Goal: Task Accomplishment & Management: Manage account settings

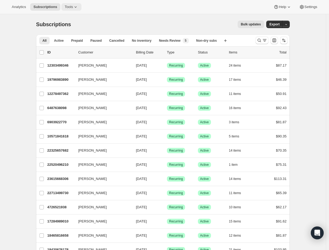
click at [72, 5] on span "Tools" at bounding box center [69, 7] width 8 height 4
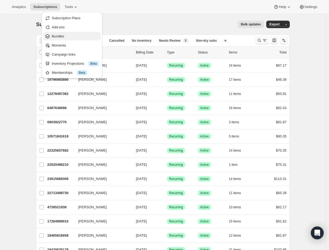
click at [66, 38] on span "Bundles" at bounding box center [75, 36] width 47 height 5
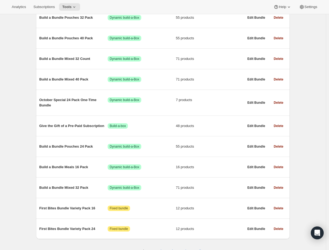
scroll to position [261, 0]
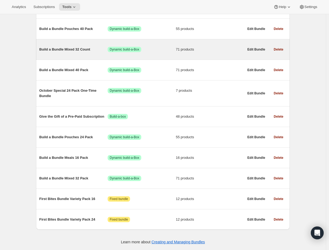
click at [72, 49] on span "Build a Bundle Mixed 32 Count" at bounding box center [73, 49] width 68 height 5
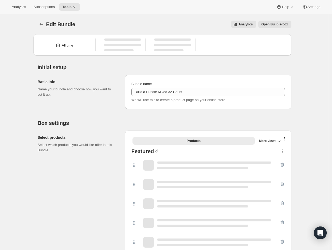
type input "Build a Bundle Mixed 32 Count"
checkbox input "true"
select select "gid://shopify/ProductVariant/41182055432274_6321b5ac-0d1c-4f8d-8ffe-6193e28b69b8"
select select "MINIMUM"
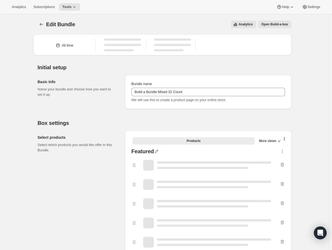
type input "Select at least 8 meals"
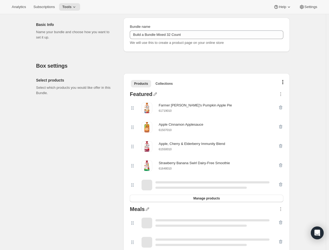
scroll to position [69, 0]
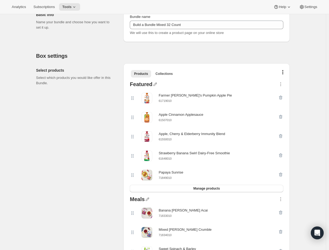
click at [170, 139] on small "61550010" at bounding box center [165, 139] width 13 height 3
copy small "61550010"
click at [281, 136] on icon "button" at bounding box center [280, 137] width 1 height 2
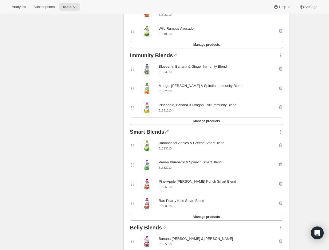
scroll to position [802, 0]
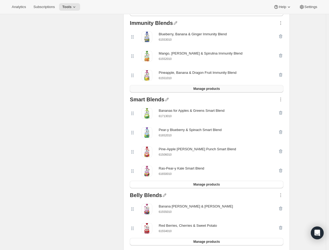
click at [196, 93] on button "Manage products" at bounding box center [207, 88] width 154 height 7
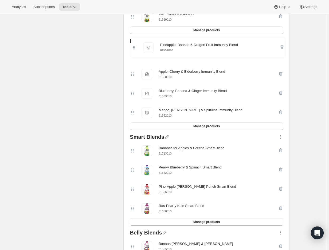
scroll to position [782, 0]
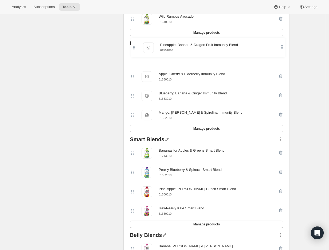
drag, startPoint x: 134, startPoint y: 107, endPoint x: 134, endPoint y: 46, distance: 61.0
click at [134, 46] on div "Immunity Blends Apple, Cherry & Elderberry Immunity Blend Apple, Cherry & Elder…" at bounding box center [207, 87] width 158 height 96
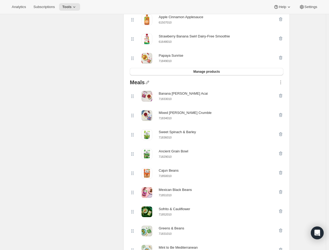
scroll to position [109, 0]
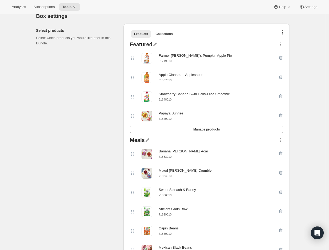
click at [166, 98] on small "61648010" at bounding box center [165, 99] width 13 height 3
copy small "61648010"
click at [282, 96] on icon "button" at bounding box center [281, 97] width 1 height 2
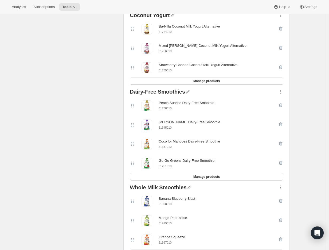
scroll to position [1477, 0]
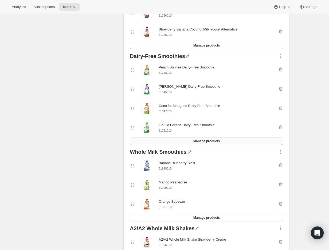
click at [189, 145] on button "Manage products" at bounding box center [207, 140] width 154 height 7
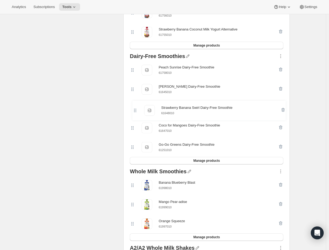
drag, startPoint x: 133, startPoint y: 75, endPoint x: 134, endPoint y: 112, distance: 37.2
click at [134, 112] on div "Strawberry Banana Swirl Dairy-Free Smoothie Strawberry Banana Swirl Dairy-Free …" at bounding box center [207, 108] width 154 height 97
drag, startPoint x: 135, startPoint y: 75, endPoint x: 140, endPoint y: 150, distance: 74.7
click at [140, 150] on div "Peach Sunrise Dairy-Free Smoothie Peach Sunrise Dairy-Free Smoothie 61758010 [P…" at bounding box center [207, 108] width 154 height 97
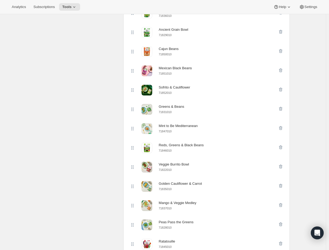
scroll to position [10, 0]
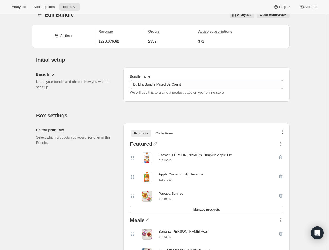
click at [171, 200] on small "71849010" at bounding box center [165, 198] width 13 height 3
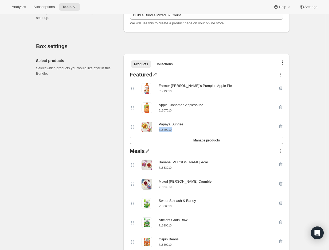
scroll to position [80, 0]
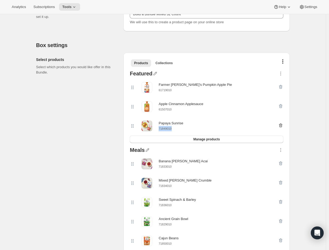
click at [281, 126] on icon "button" at bounding box center [280, 125] width 5 height 5
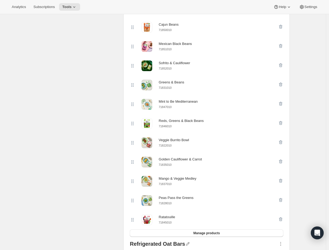
scroll to position [324, 0]
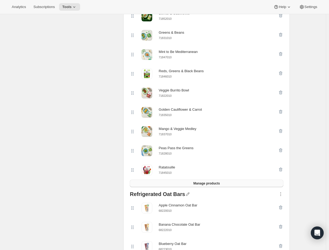
click at [216, 184] on span "Manage products" at bounding box center [207, 183] width 26 height 4
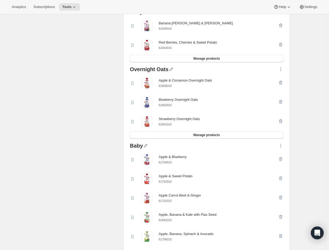
scroll to position [1018, 0]
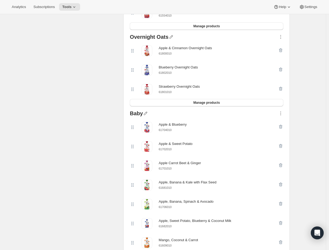
click at [170, 151] on small "61702010" at bounding box center [165, 149] width 13 height 3
copy small "61702010"
click at [282, 148] on icon "button" at bounding box center [280, 146] width 3 height 4
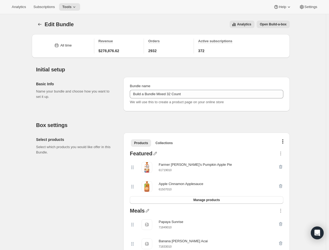
scroll to position [7, 0]
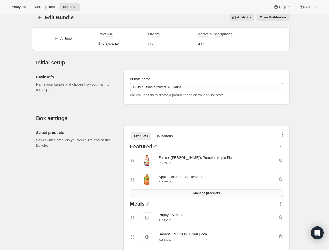
click at [202, 193] on span "Manage products" at bounding box center [207, 193] width 26 height 4
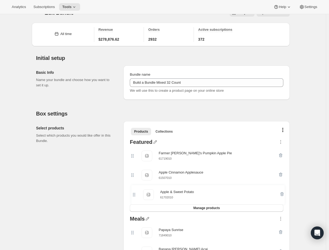
drag, startPoint x: 134, startPoint y: 161, endPoint x: 134, endPoint y: 200, distance: 39.0
click at [134, 200] on div "Apple & Sweet Potato Apple & Sweet Potato 61702010 Farmer [PERSON_NAME]'s Pumpk…" at bounding box center [207, 175] width 154 height 58
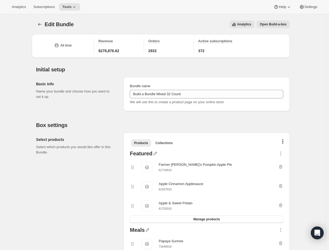
scroll to position [13, 0]
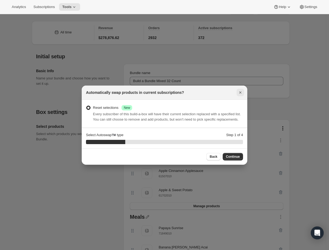
click at [240, 90] on icon "Close" at bounding box center [240, 92] width 5 height 5
click at [236, 159] on span "Continue" at bounding box center [233, 157] width 14 height 4
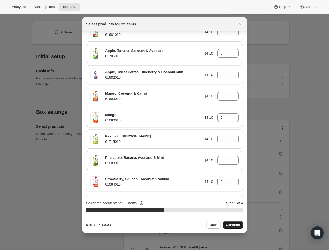
scroll to position [1434, 0]
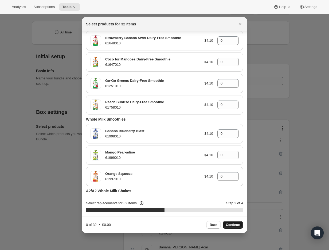
click at [242, 25] on icon "Close" at bounding box center [240, 23] width 5 height 5
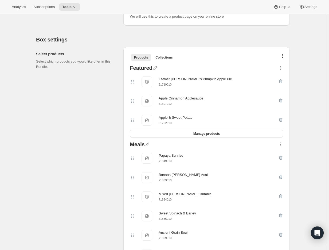
scroll to position [92, 0]
